Goal: Use online tool/utility: Utilize a website feature to perform a specific function

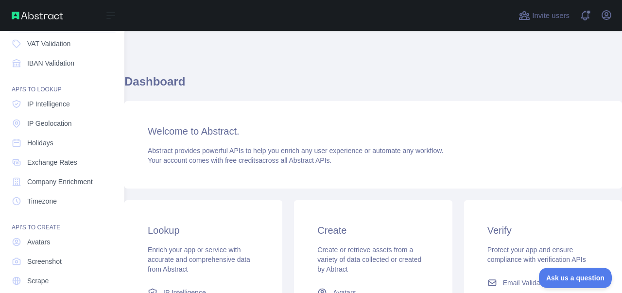
scroll to position [113, 0]
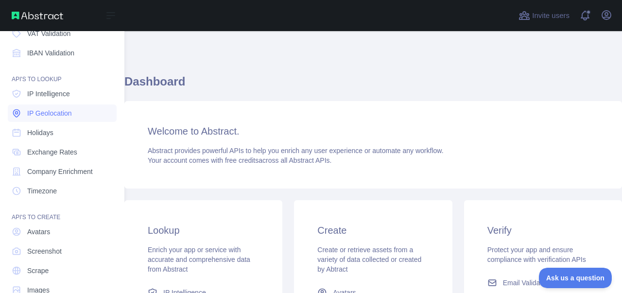
click at [51, 110] on span "IP Geolocation" at bounding box center [49, 113] width 45 height 10
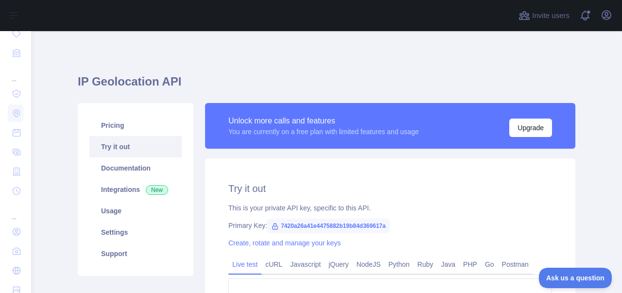
scroll to position [113, 0]
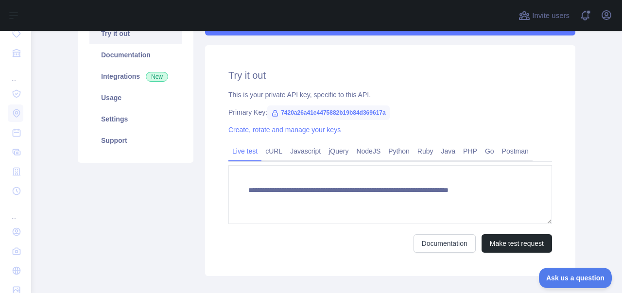
type textarea "**********"
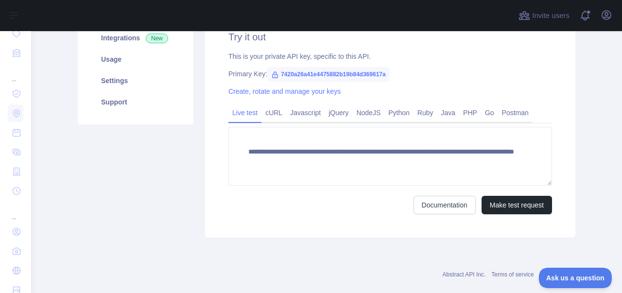
scroll to position [167, 0]
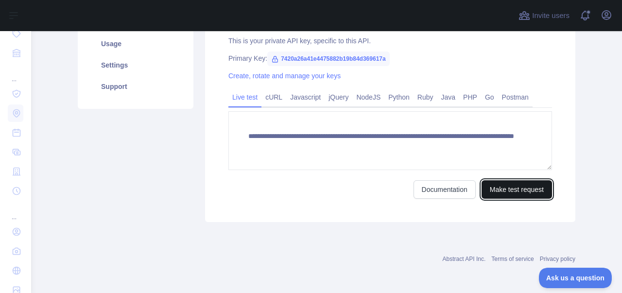
click at [505, 191] on button "Make test request" at bounding box center [516, 189] width 70 height 18
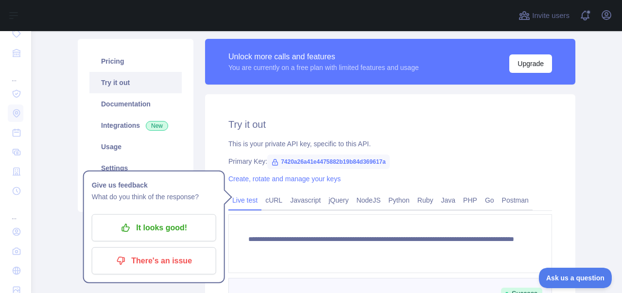
scroll to position [54, 0]
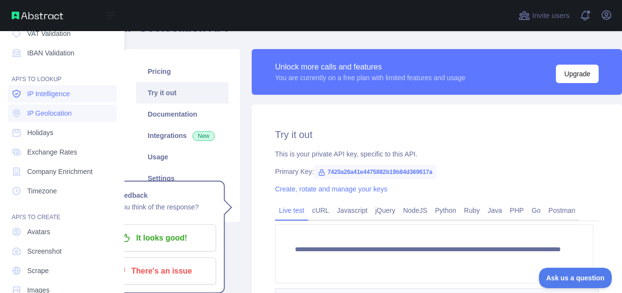
click at [40, 95] on span "IP Intelligence" at bounding box center [48, 94] width 43 height 10
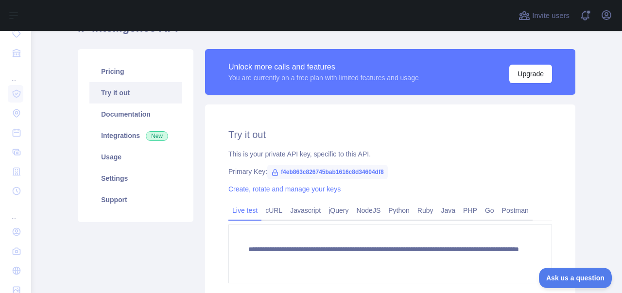
scroll to position [167, 0]
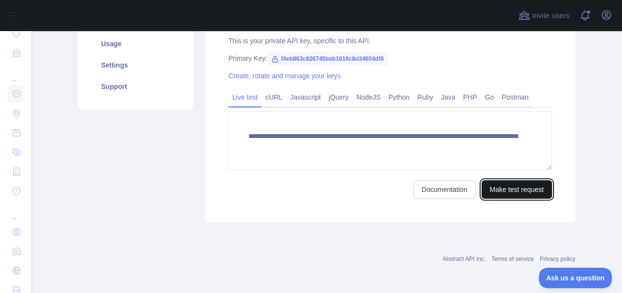
click at [503, 191] on button "Make test request" at bounding box center [516, 189] width 70 height 18
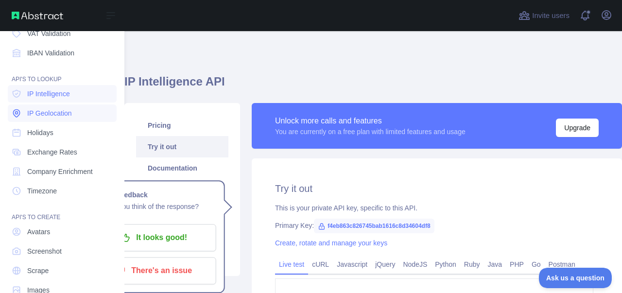
scroll to position [0, 0]
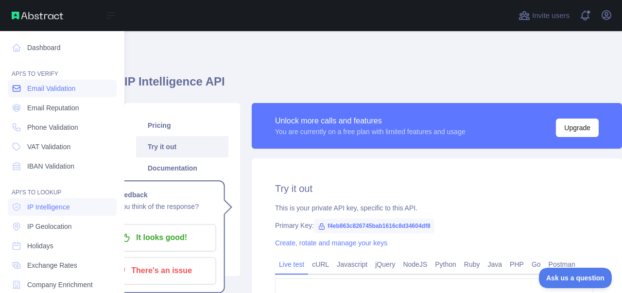
click at [50, 88] on span "Email Validation" at bounding box center [51, 89] width 48 height 10
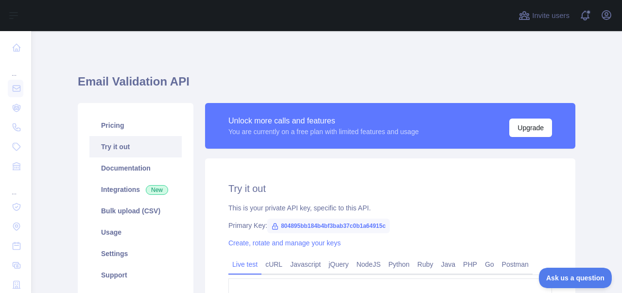
scroll to position [113, 0]
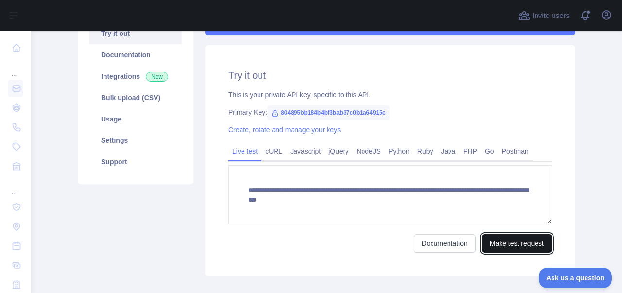
click at [506, 248] on button "Make test request" at bounding box center [516, 243] width 70 height 18
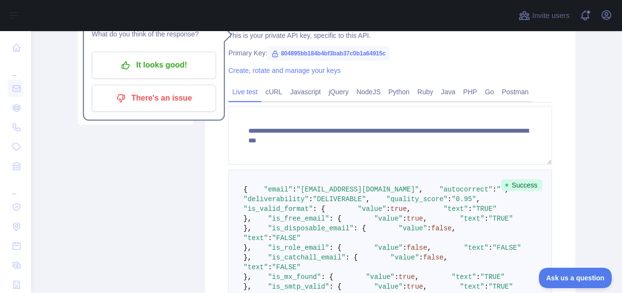
scroll to position [0, 0]
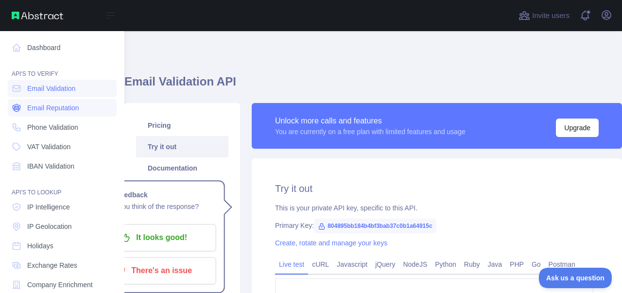
click at [54, 110] on span "Email Reputation" at bounding box center [53, 108] width 52 height 10
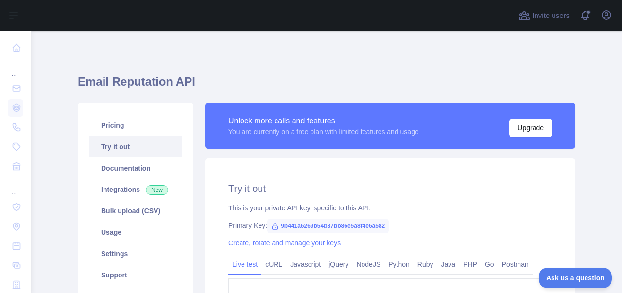
scroll to position [113, 0]
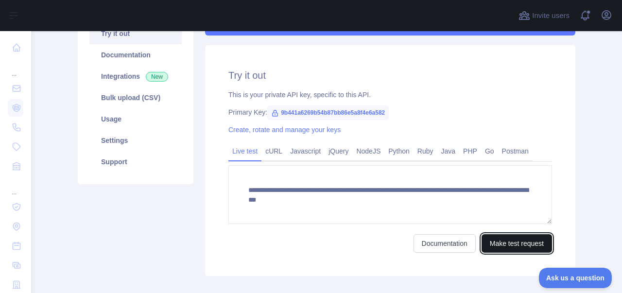
click at [511, 241] on button "Make test request" at bounding box center [516, 243] width 70 height 18
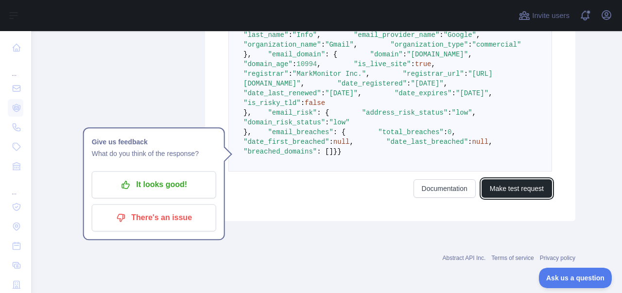
scroll to position [549, 0]
drag, startPoint x: 422, startPoint y: 201, endPoint x: 366, endPoint y: 199, distance: 55.9
click at [366, 87] on span ""[URL][DOMAIN_NAME]"" at bounding box center [367, 78] width 249 height 17
copy span "[DOMAIN_NAME]"
click at [472, 49] on span ""commercial"" at bounding box center [496, 45] width 49 height 8
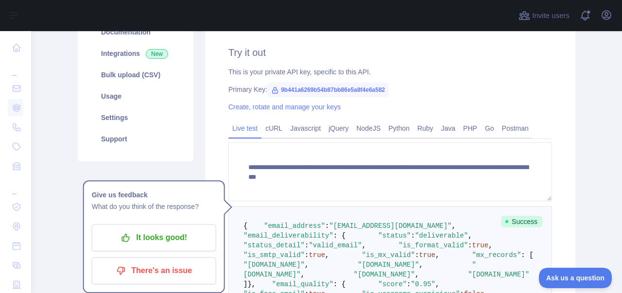
scroll to position [0, 0]
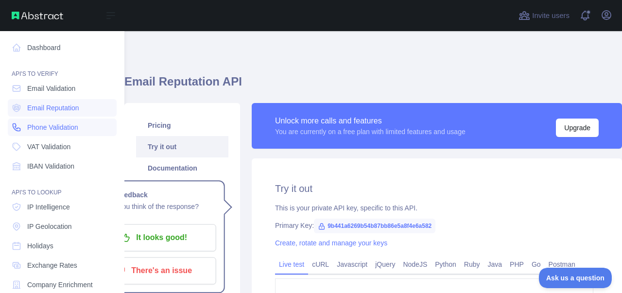
click at [58, 126] on span "Phone Validation" at bounding box center [52, 127] width 51 height 10
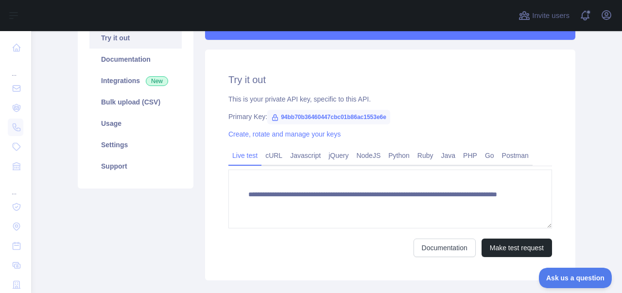
scroll to position [113, 0]
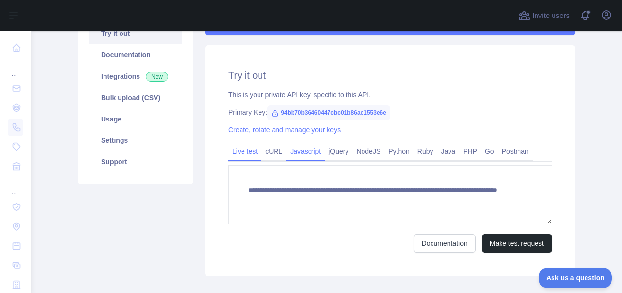
click at [308, 151] on link "Javascript" at bounding box center [305, 151] width 38 height 16
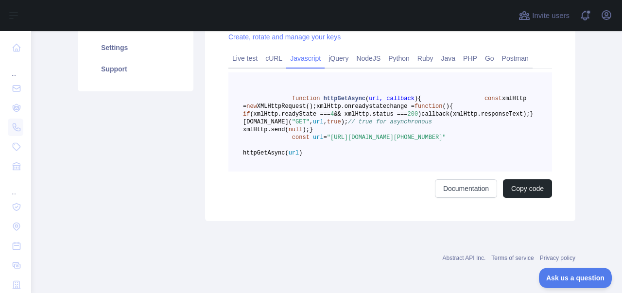
scroll to position [226, 0]
click at [359, 51] on link "NodeJS" at bounding box center [368, 59] width 32 height 16
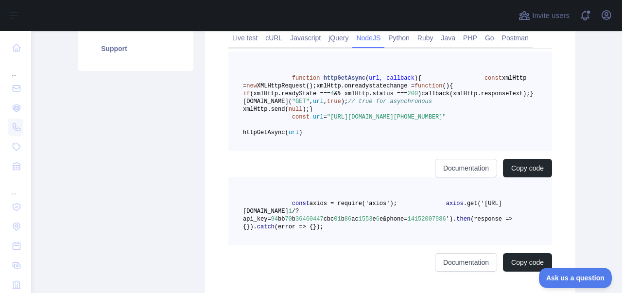
scroll to position [198, 0]
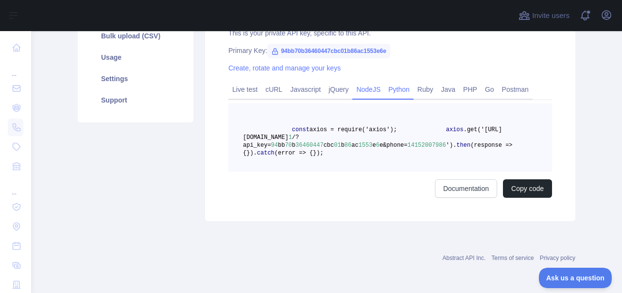
click at [397, 82] on link "Python" at bounding box center [398, 90] width 29 height 16
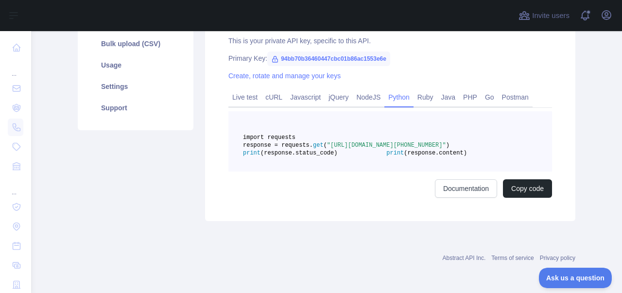
scroll to position [190, 0]
click at [416, 89] on link "Ruby" at bounding box center [425, 97] width 24 height 16
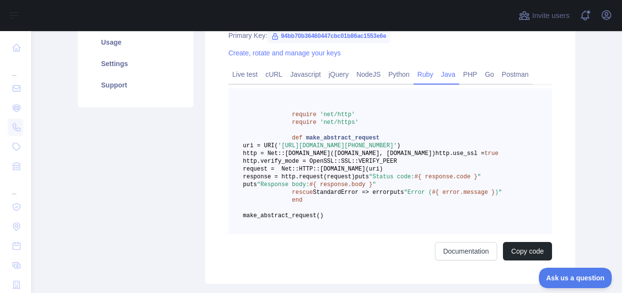
click at [443, 77] on link "Java" at bounding box center [448, 75] width 22 height 16
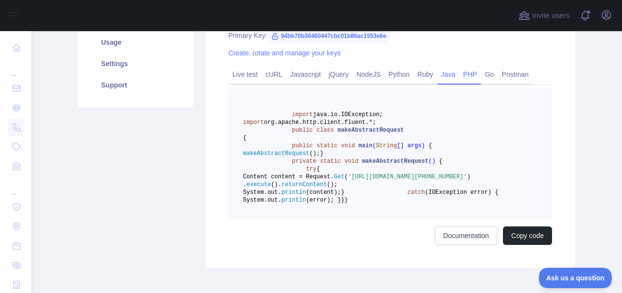
click at [459, 75] on link "PHP" at bounding box center [470, 75] width 22 height 16
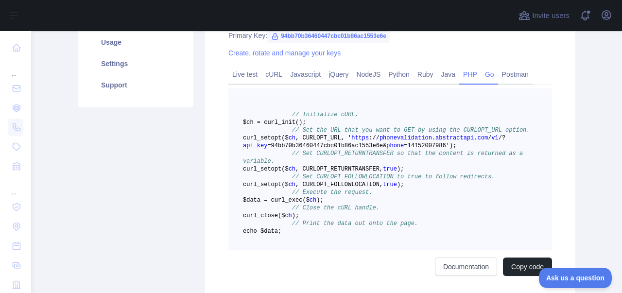
click at [484, 78] on link "Go" at bounding box center [489, 75] width 17 height 16
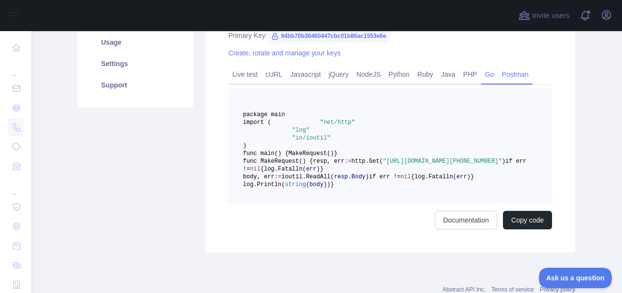
click at [511, 70] on link "Postman" at bounding box center [515, 75] width 34 height 16
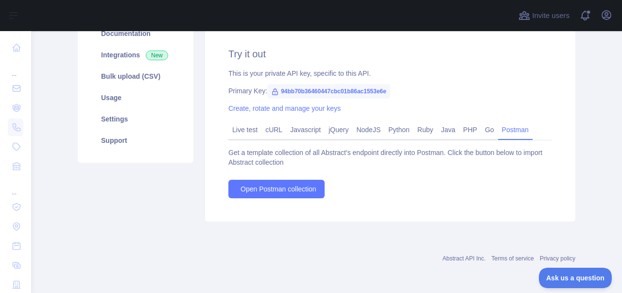
scroll to position [142, 0]
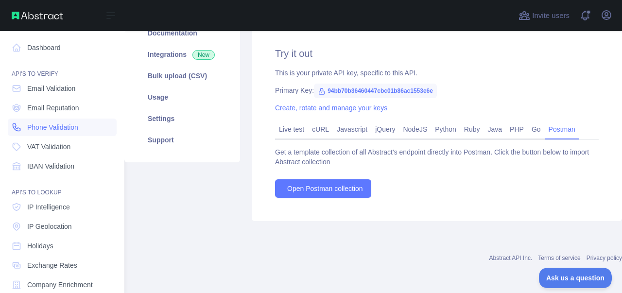
click at [51, 122] on span "Phone Validation" at bounding box center [52, 127] width 51 height 10
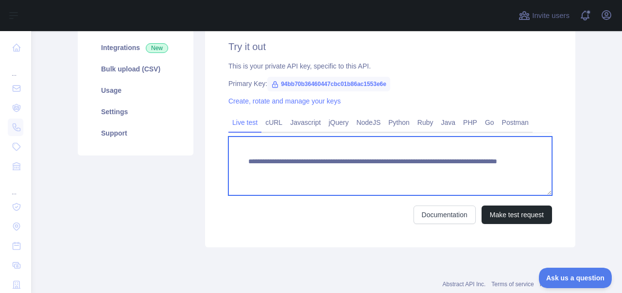
click at [473, 173] on textarea "**********" at bounding box center [389, 165] width 323 height 59
type textarea "**********"
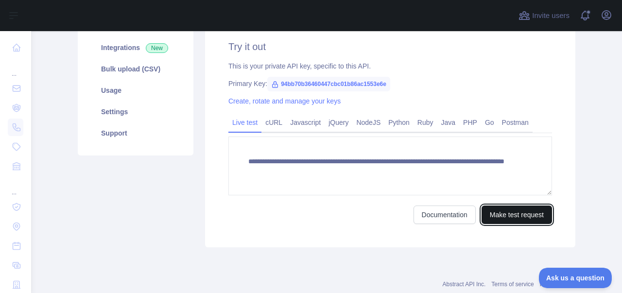
click at [498, 213] on button "Make test request" at bounding box center [516, 214] width 70 height 18
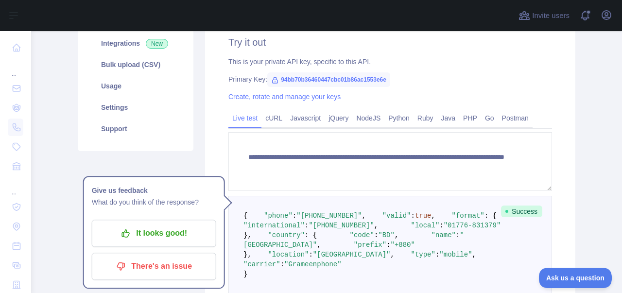
scroll to position [142, 0]
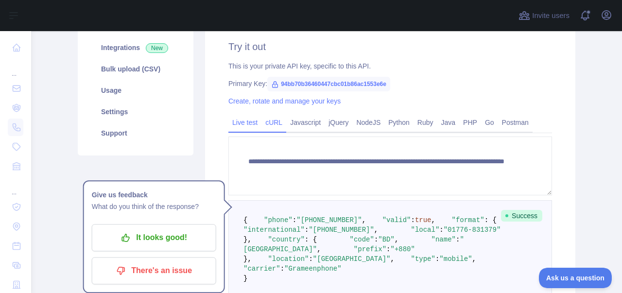
click at [268, 130] on link "cURL" at bounding box center [273, 123] width 25 height 16
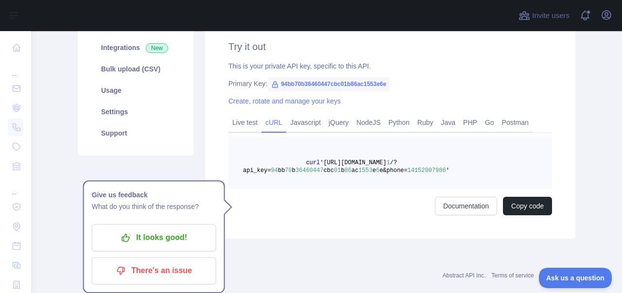
click at [437, 168] on pre "curl '[URL][DOMAIN_NAME] 1 /?api_key= 94 bb 70 b 36460447 cbc 01 b 86 ac 1553 e…" at bounding box center [389, 162] width 323 height 52
click at [518, 204] on button "Copy code" at bounding box center [527, 206] width 49 height 18
